Goal: Find specific page/section: Find specific page/section

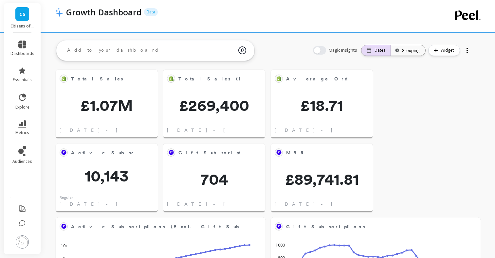
click at [378, 49] on p "Dates" at bounding box center [380, 50] width 11 height 5
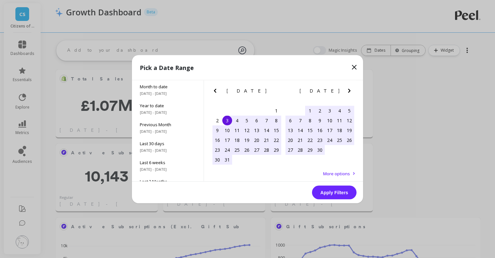
click at [350, 90] on icon "Next Month" at bounding box center [350, 91] width 8 height 8
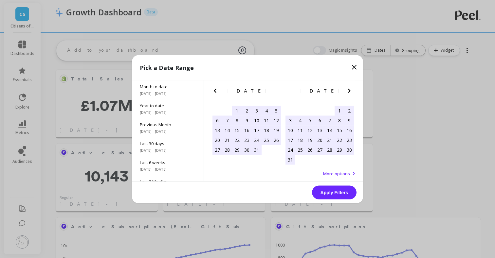
click at [350, 90] on icon "Next Month" at bounding box center [350, 91] width 8 height 8
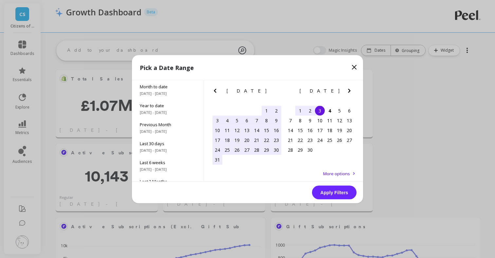
click at [219, 159] on div "31" at bounding box center [218, 160] width 10 height 10
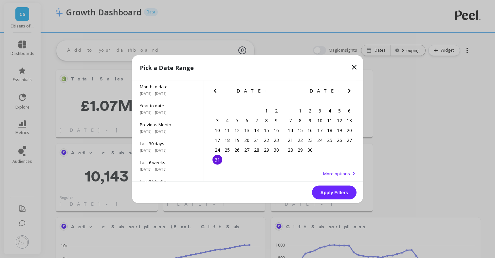
click at [341, 192] on button "Apply Filters" at bounding box center [334, 193] width 45 height 14
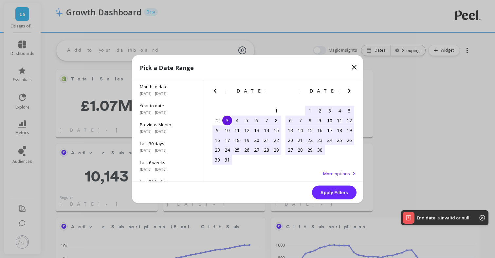
click at [349, 88] on icon "Next Month" at bounding box center [350, 91] width 8 height 8
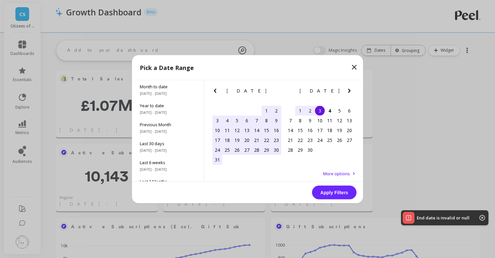
click at [264, 110] on div "1" at bounding box center [267, 111] width 10 height 10
click at [217, 160] on div "31" at bounding box center [218, 160] width 10 height 10
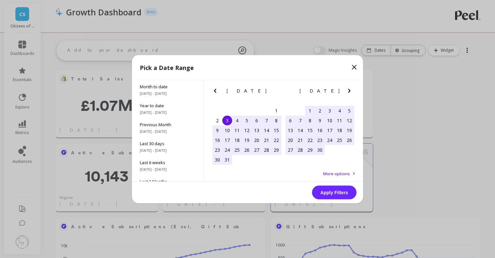
click at [326, 189] on button "Apply Filters" at bounding box center [334, 193] width 45 height 14
